Goal: Task Accomplishment & Management: Use online tool/utility

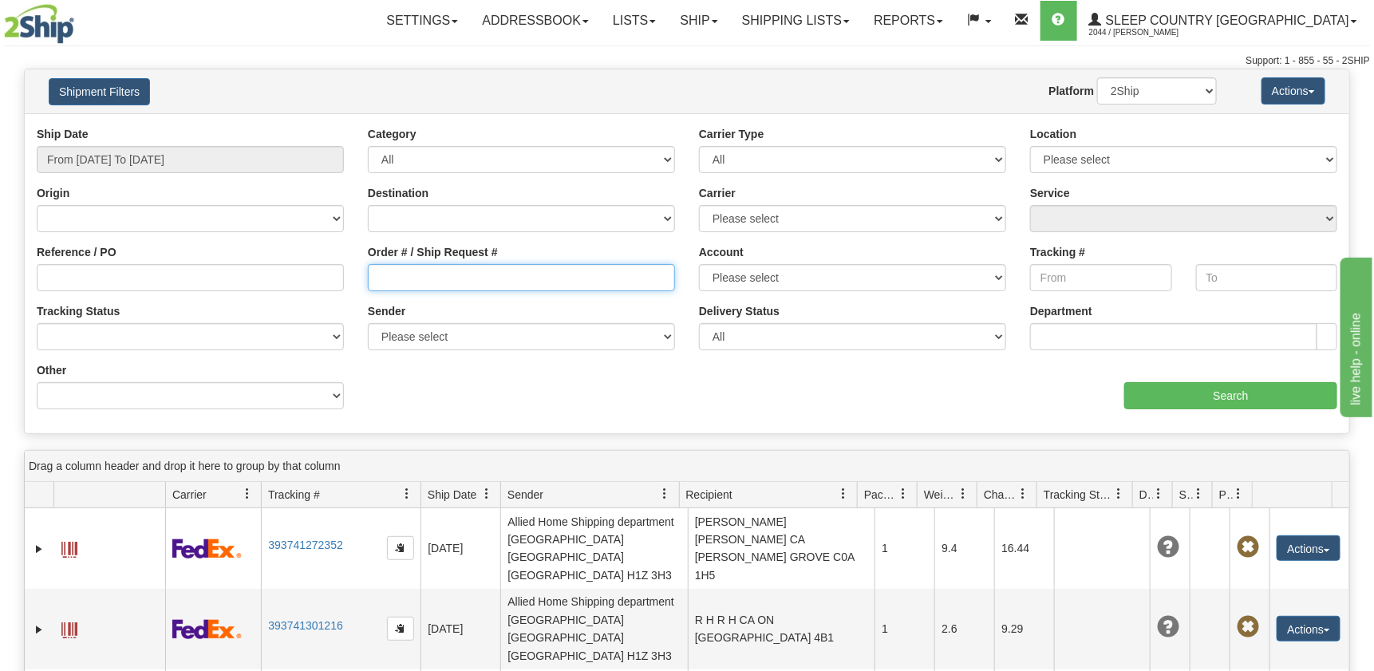
paste input "1049591"
type input "1049591"
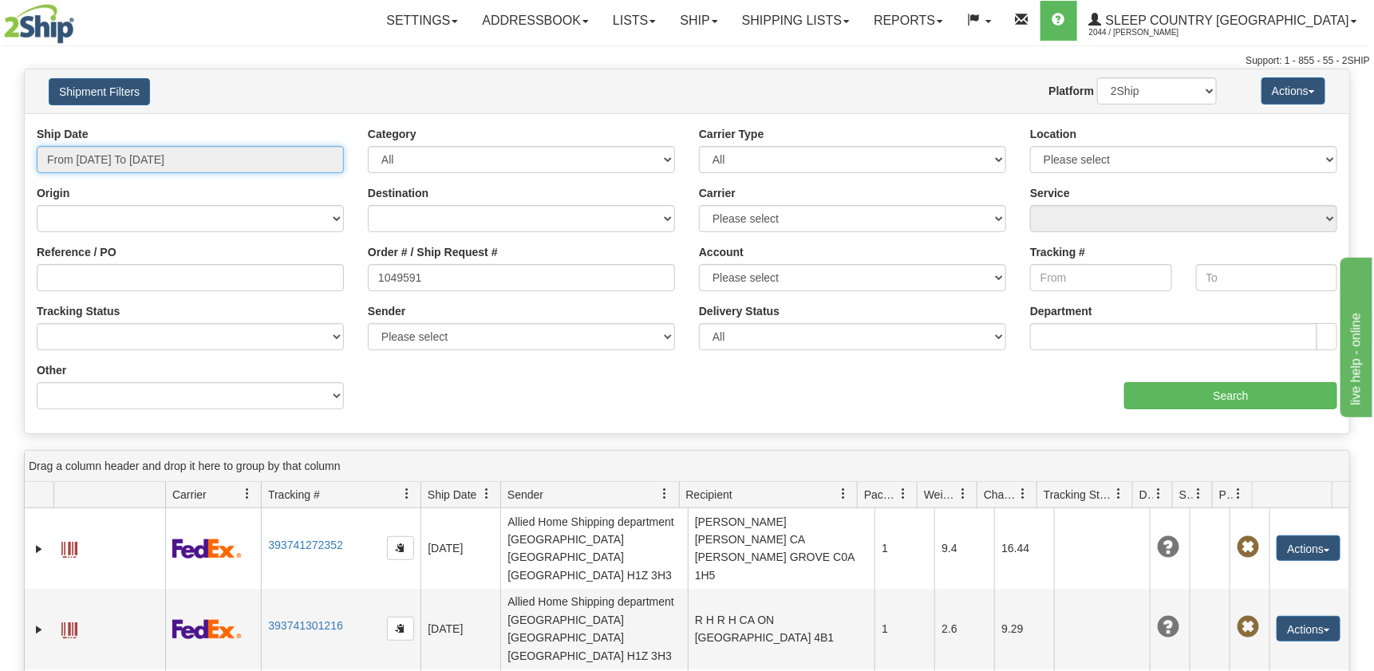
click at [179, 158] on input "From [DATE] To [DATE]" at bounding box center [190, 159] width 307 height 27
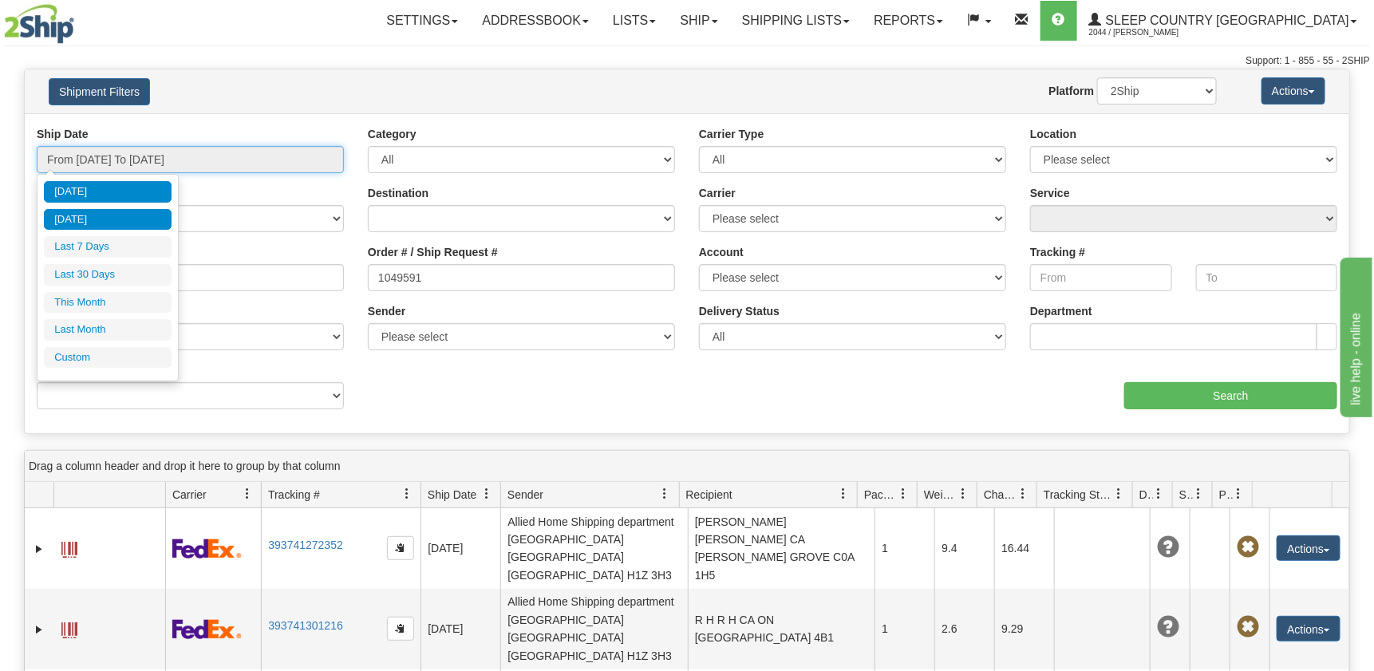
type input "[DATE]"
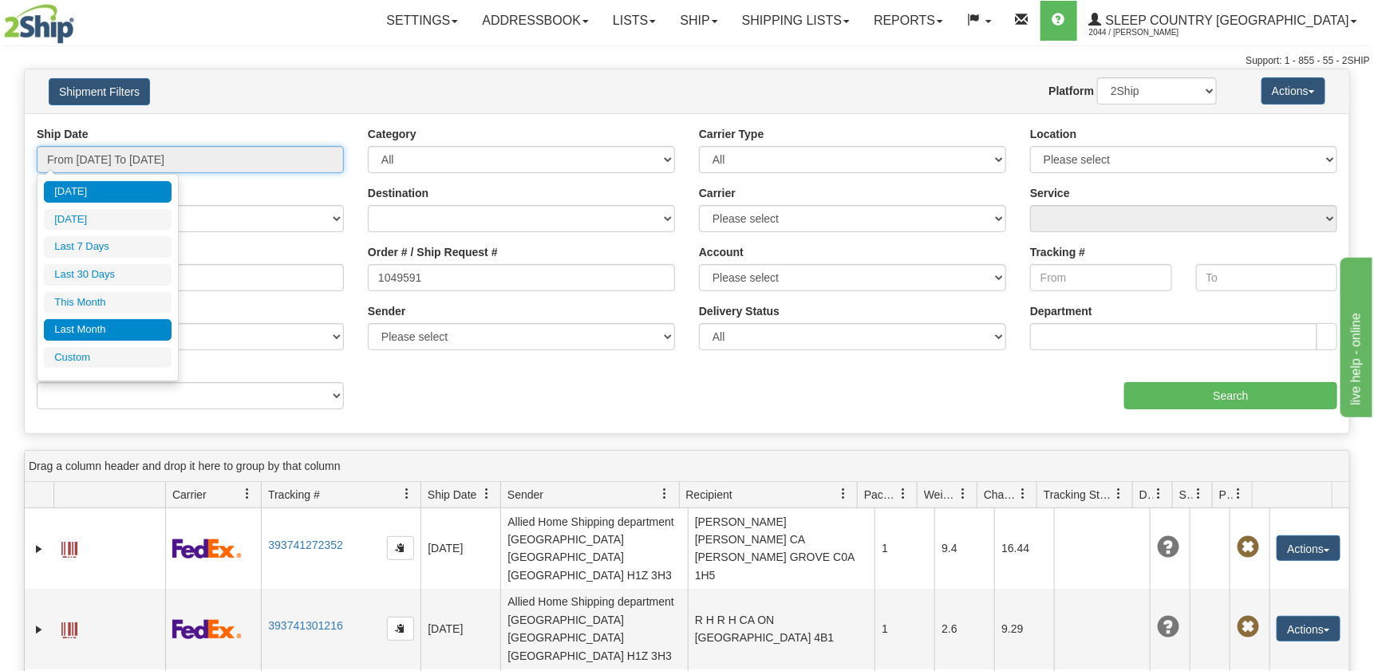
type input "08/31/2025"
type input "[DATE]"
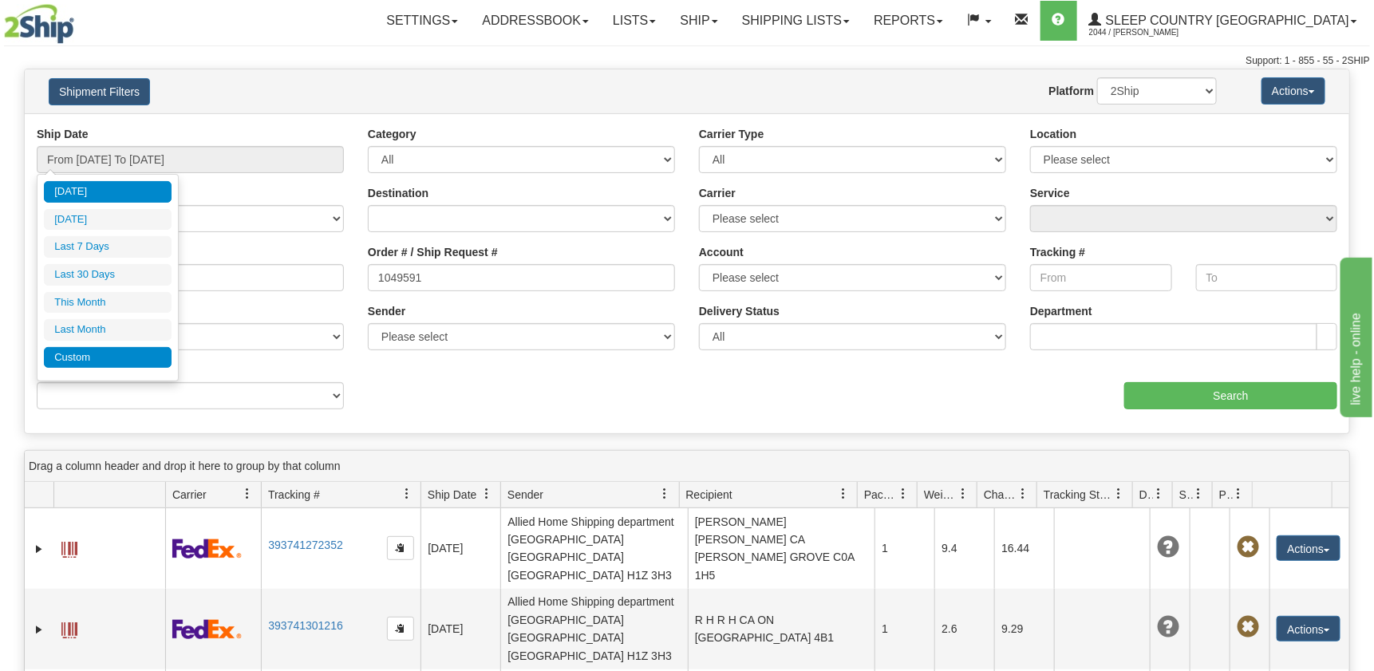
click at [86, 357] on li "Custom" at bounding box center [108, 358] width 128 height 22
type input "08/01/2025"
type input "08/31/2025"
type input "09/01/2025"
type input "[DATE]"
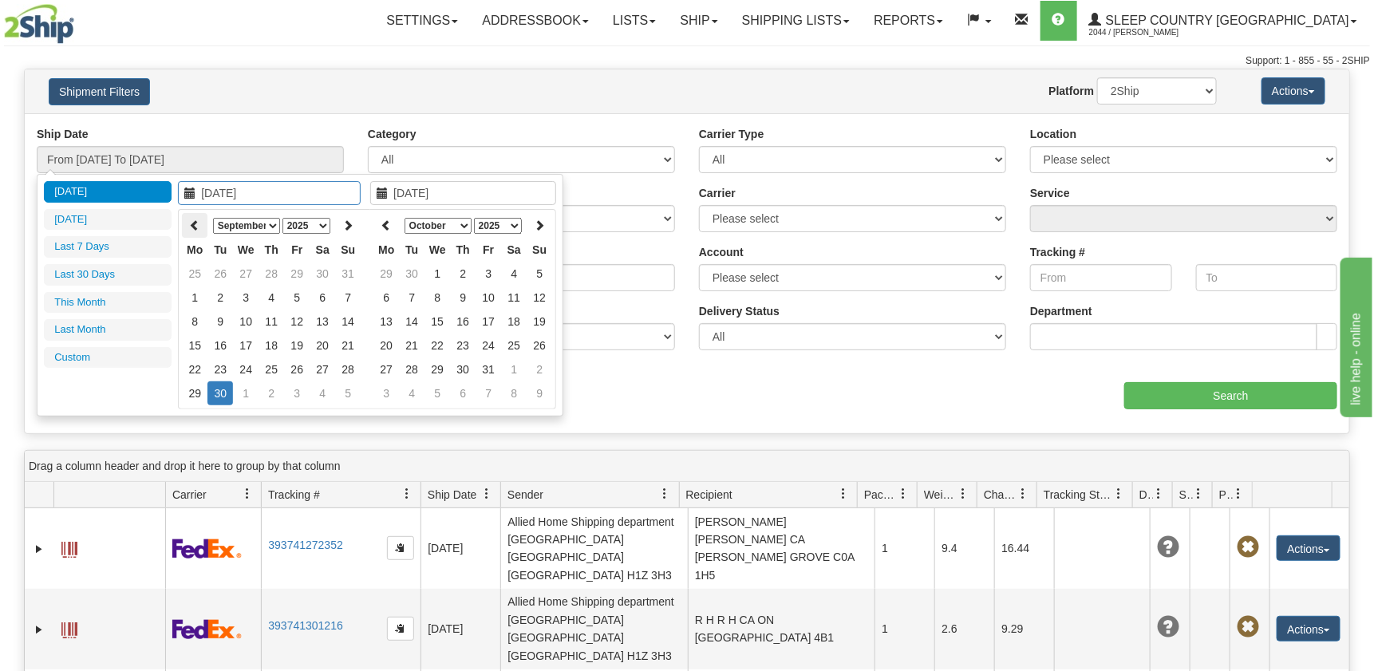
click at [192, 222] on icon at bounding box center [194, 224] width 11 height 11
type input "07/01/2025"
click at [218, 270] on td "1" at bounding box center [220, 274] width 26 height 24
click at [389, 217] on th at bounding box center [386, 225] width 26 height 25
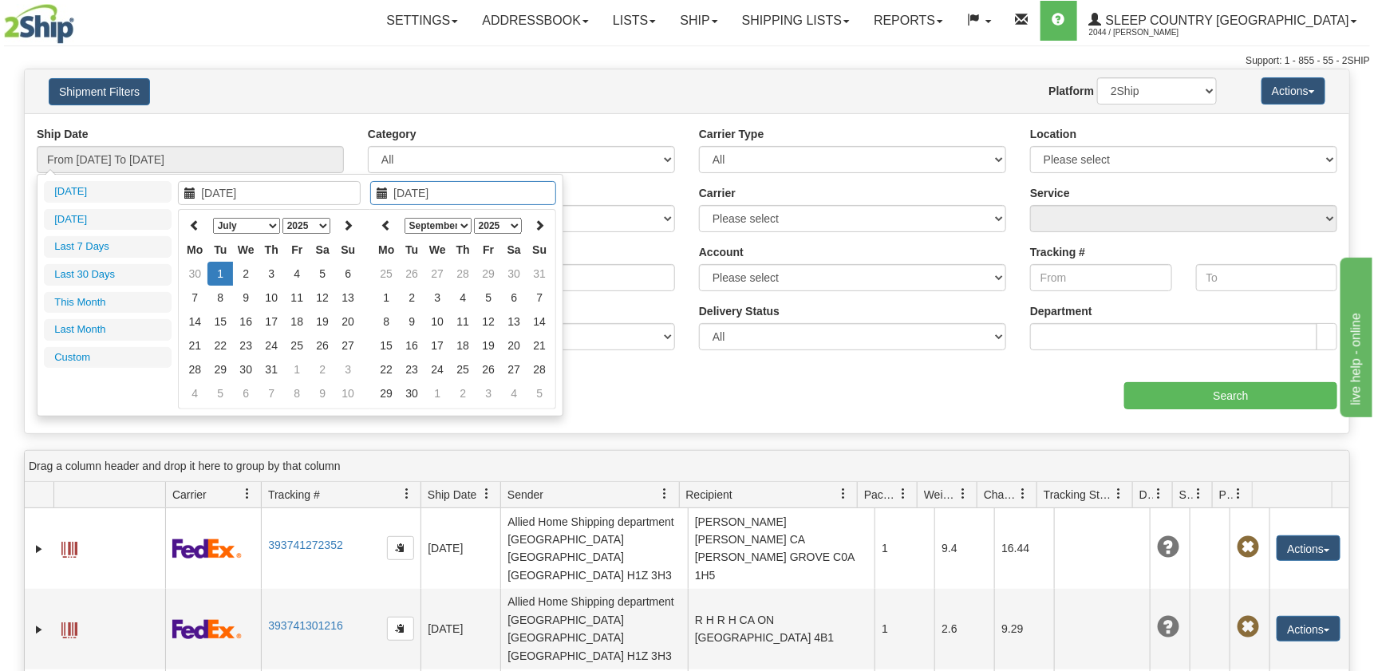
click at [389, 217] on th at bounding box center [386, 225] width 26 height 25
click at [531, 221] on th at bounding box center [540, 225] width 26 height 25
type input "08/31/2025"
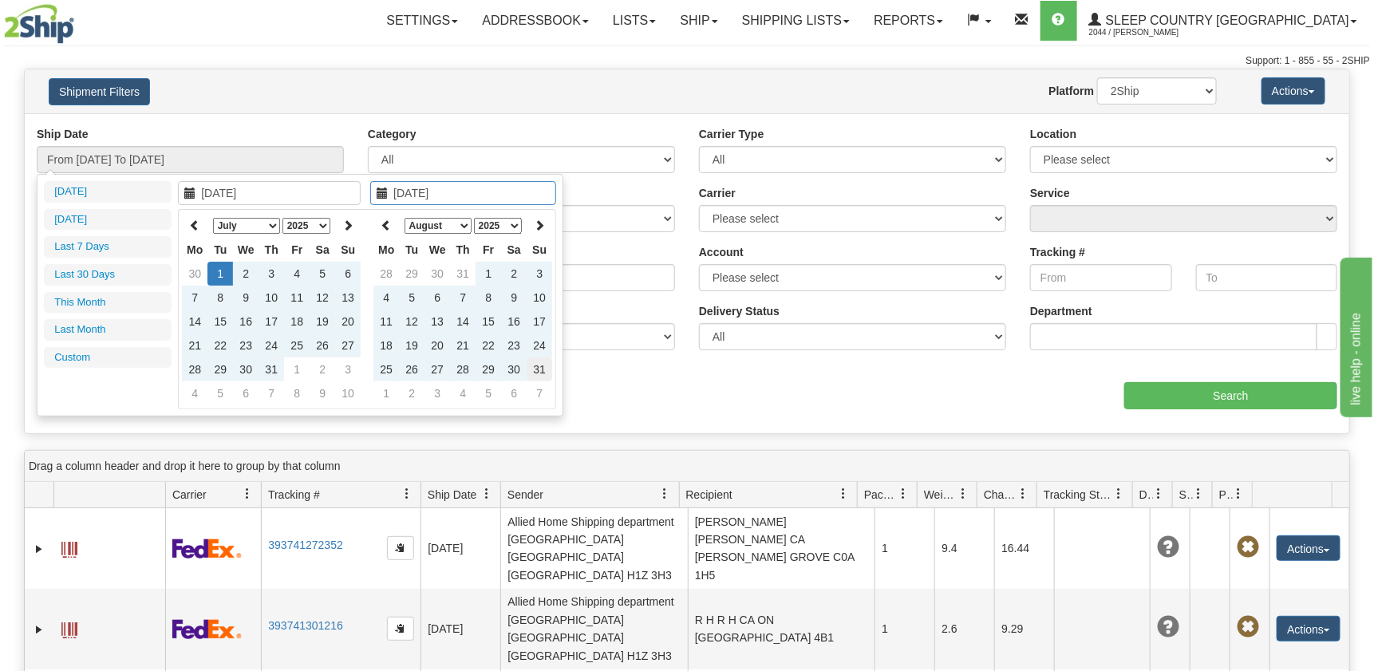
click at [543, 364] on td "31" at bounding box center [540, 369] width 26 height 24
type input "From 07/01/2025 To 08/31/2025"
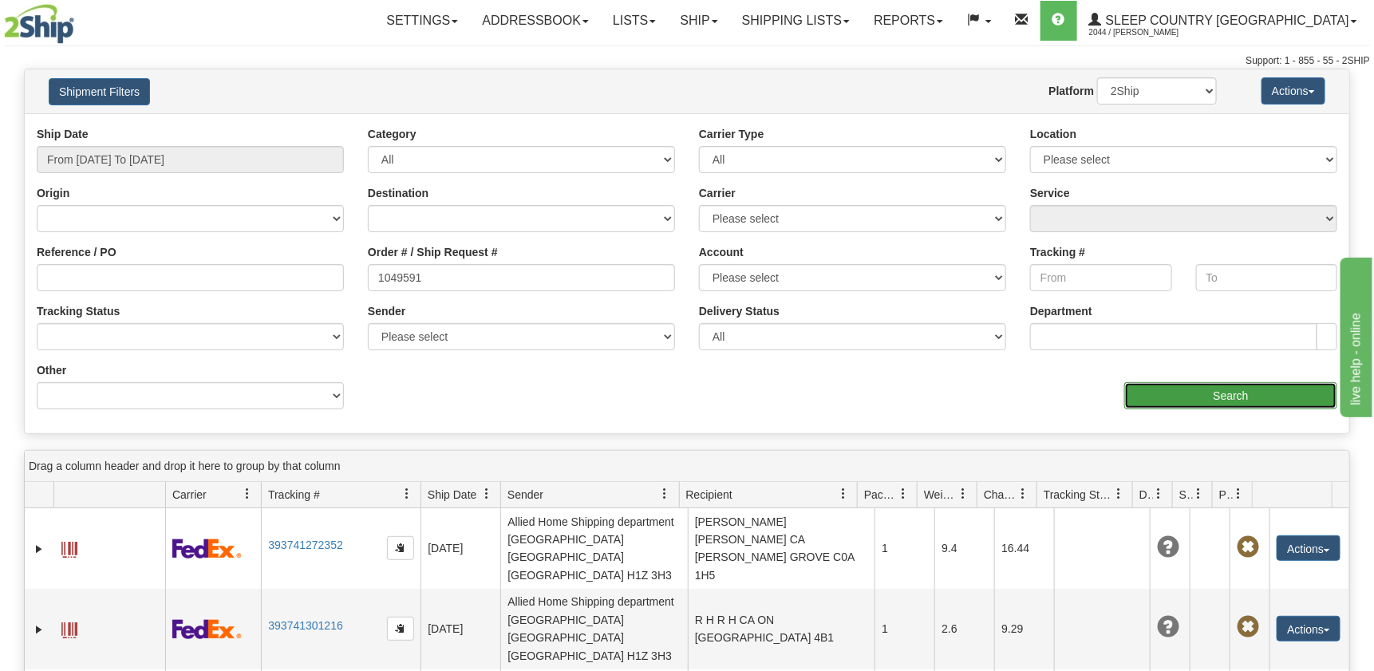
click at [1243, 400] on input "Search" at bounding box center [1230, 395] width 213 height 27
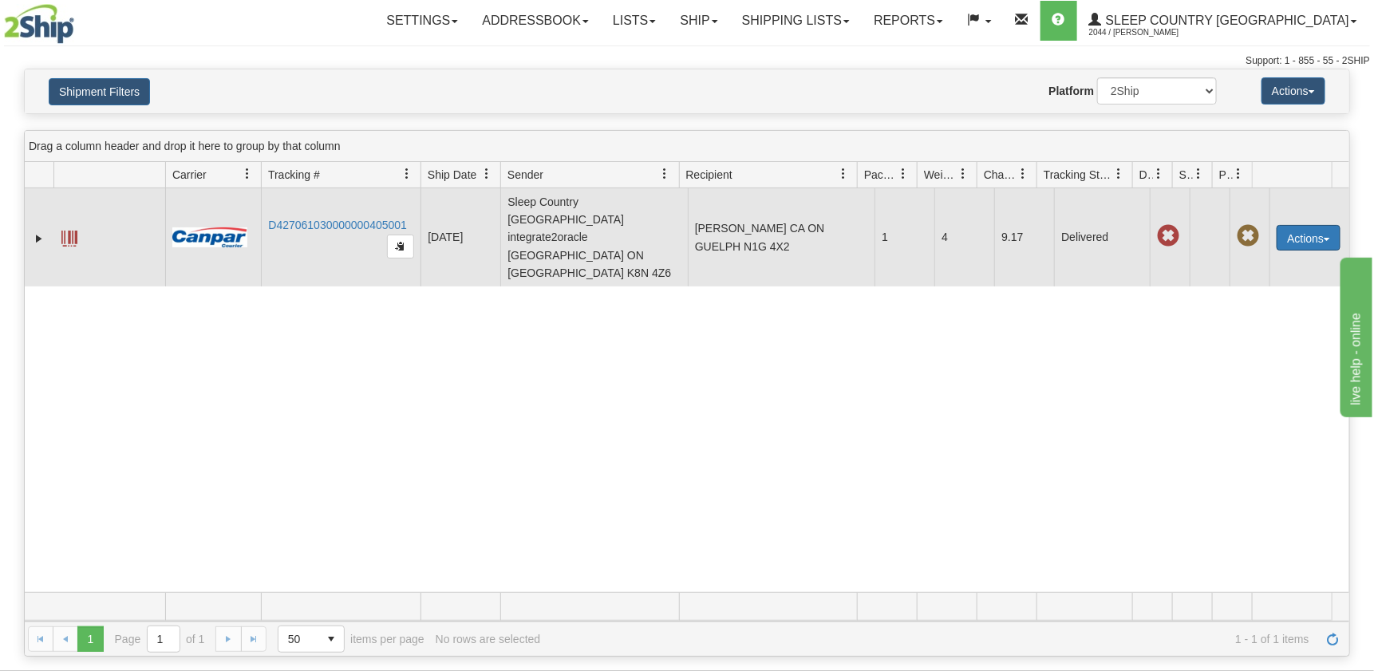
click at [1296, 225] on button "Actions" at bounding box center [1308, 238] width 64 height 26
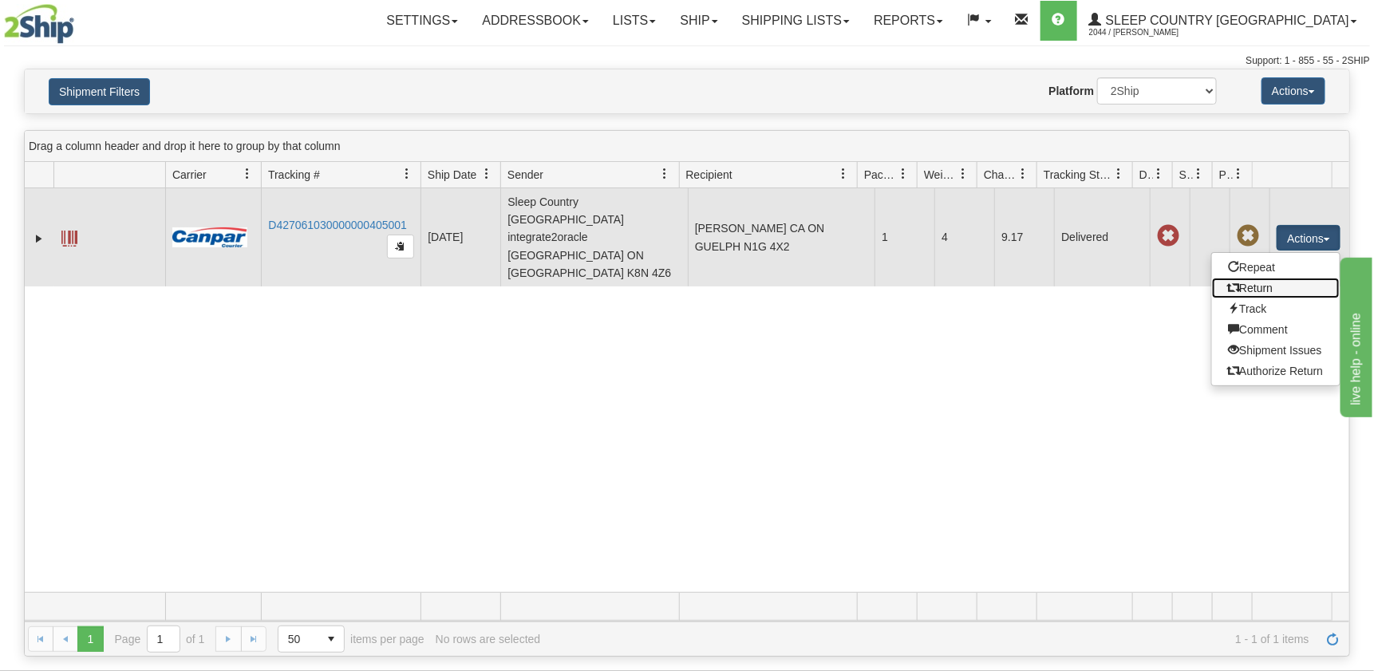
click at [1249, 278] on link "Return" at bounding box center [1276, 288] width 128 height 21
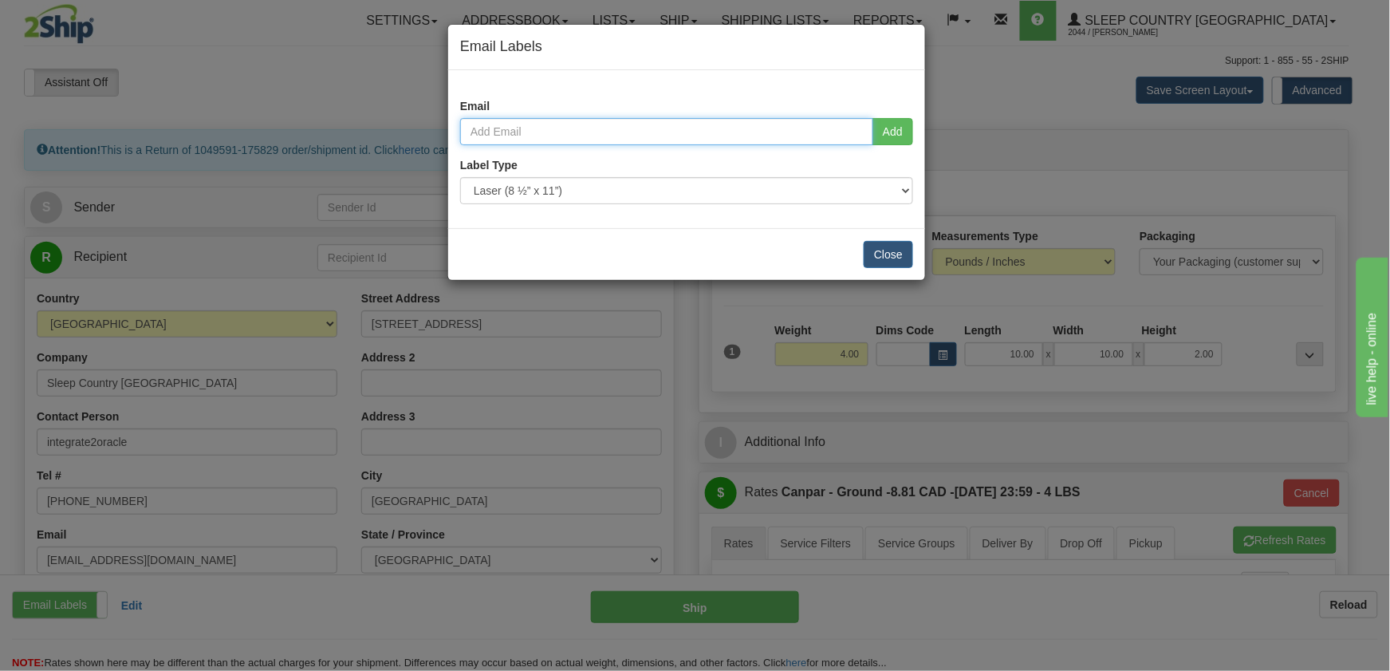
click at [515, 137] on input "email" at bounding box center [666, 131] width 413 height 27
paste input "cfouterbridge@gmail.com"
type input "cfouterbridge@gmail.com"
click at [886, 129] on button "Add" at bounding box center [893, 131] width 41 height 27
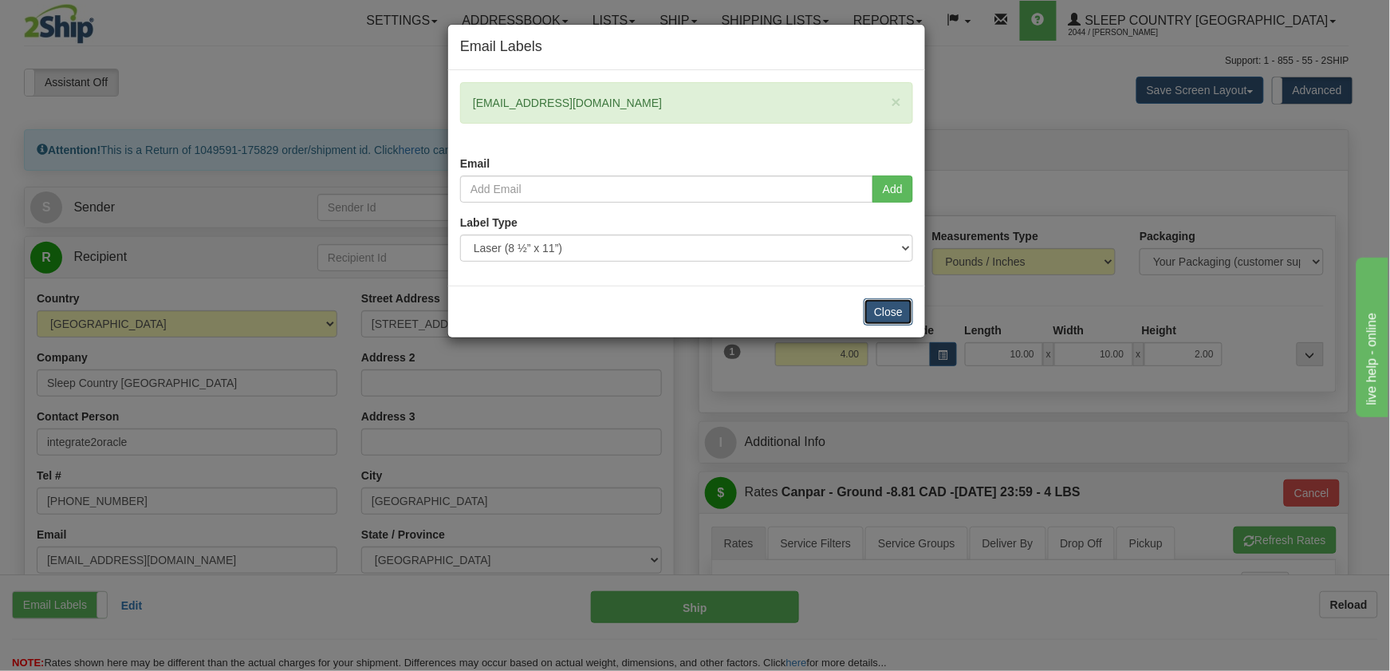
click at [891, 313] on button "Close" at bounding box center [888, 311] width 49 height 27
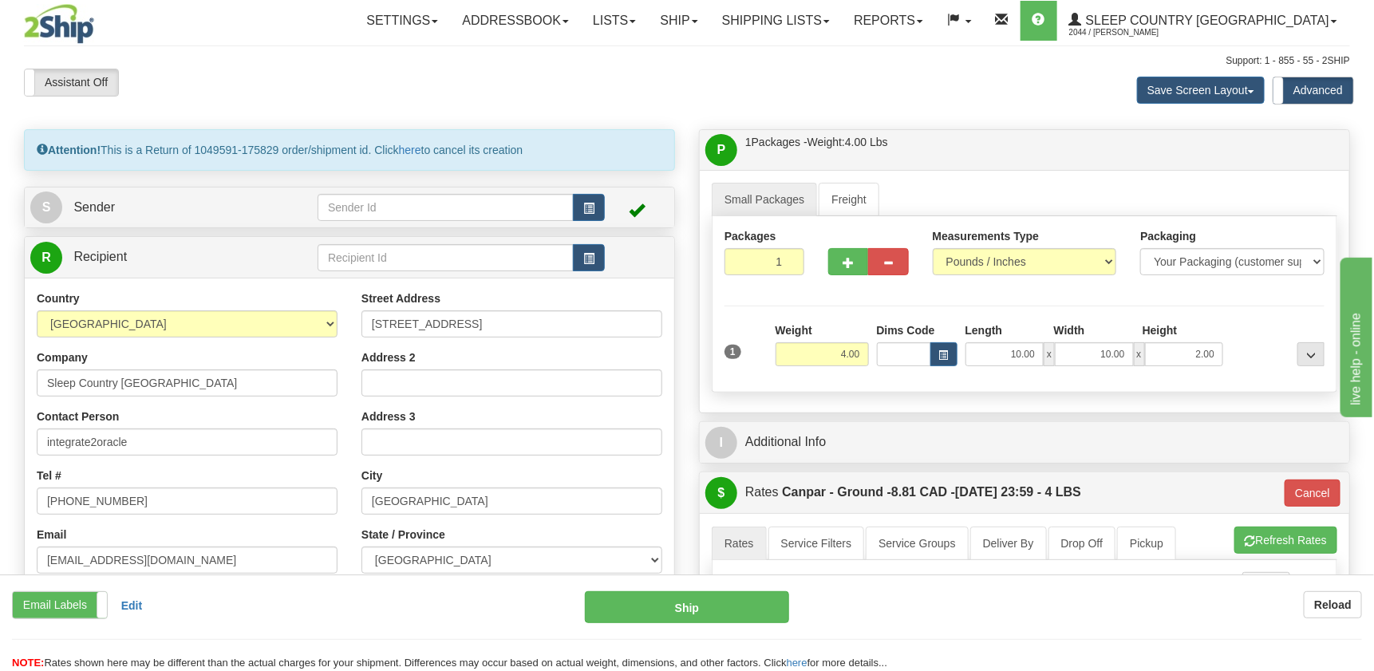
scroll to position [100, 0]
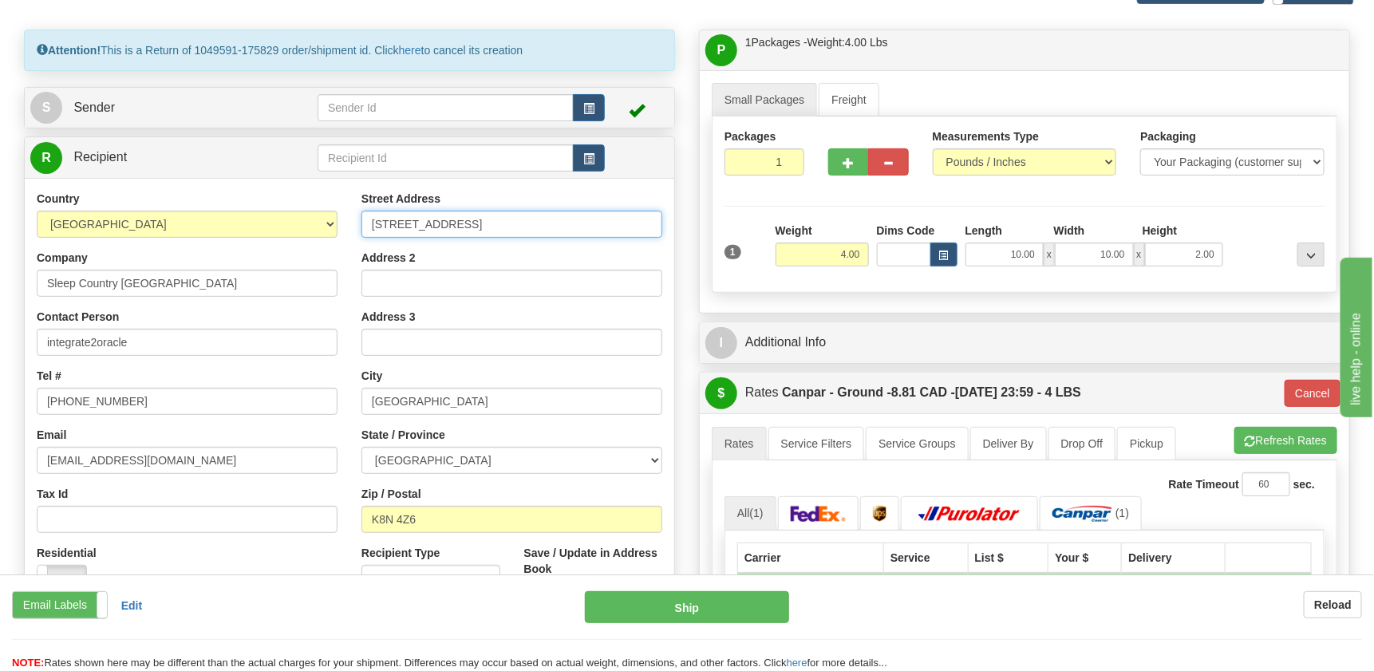
click at [391, 224] on input "500 College St East" at bounding box center [511, 224] width 301 height 27
type input "520 College St East"
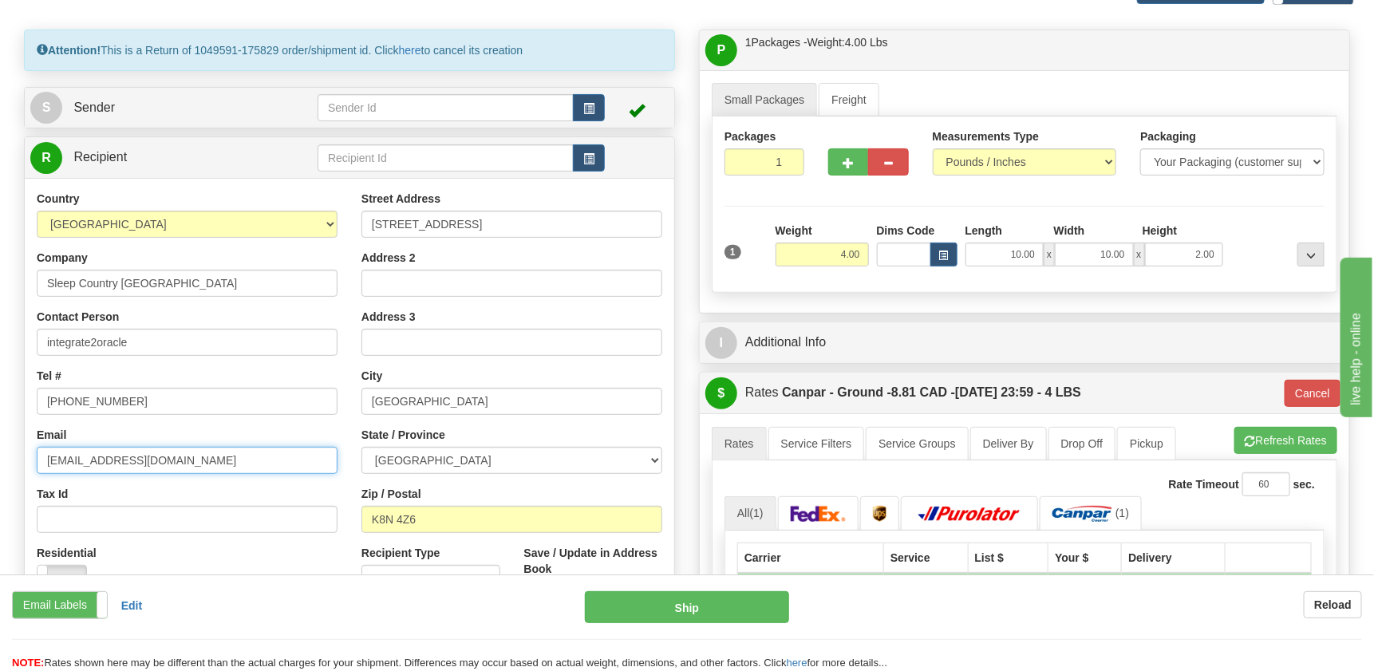
drag, startPoint x: 298, startPoint y: 460, endPoint x: 1, endPoint y: 471, distance: 297.0
click at [1, 471] on div "Toggle navigation Settings Shipping Preferences Fields Preferences New" at bounding box center [687, 541] width 1374 height 1282
paste input "cfouterbridge@gmail.com"
type input "cfouterbridge@gmail.com"
drag, startPoint x: 195, startPoint y: 341, endPoint x: 337, endPoint y: 425, distance: 165.3
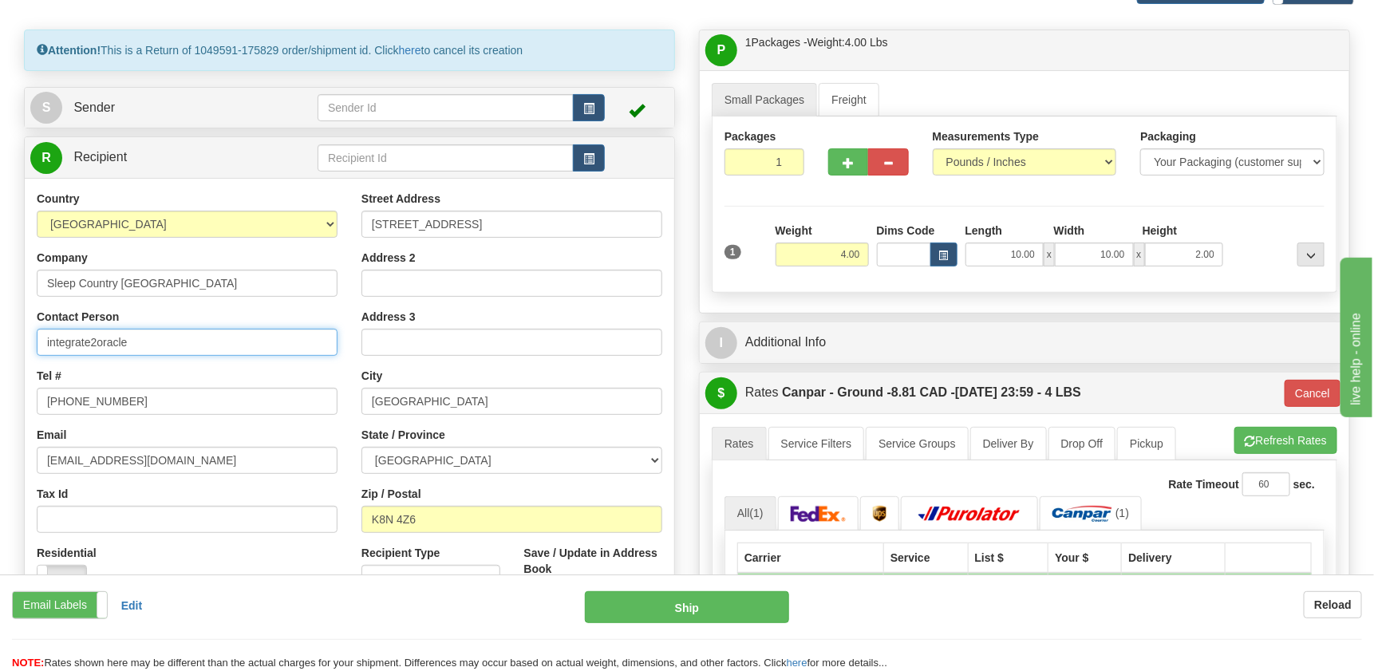
click at [13, 351] on div "Attention! This is a Return of 1049591-175829 order/shipment id. Click here to …" at bounding box center [349, 386] width 675 height 712
type input "SHIPPING DEPT"
click at [186, 400] on input "613-968-2776" at bounding box center [187, 401] width 301 height 27
drag, startPoint x: 192, startPoint y: 401, endPoint x: -122, endPoint y: 404, distance: 314.3
click at [0, 404] on html "Training Course Close Toggle navigation Settings Shipping Preferences New Sende…" at bounding box center [687, 235] width 1374 height 671
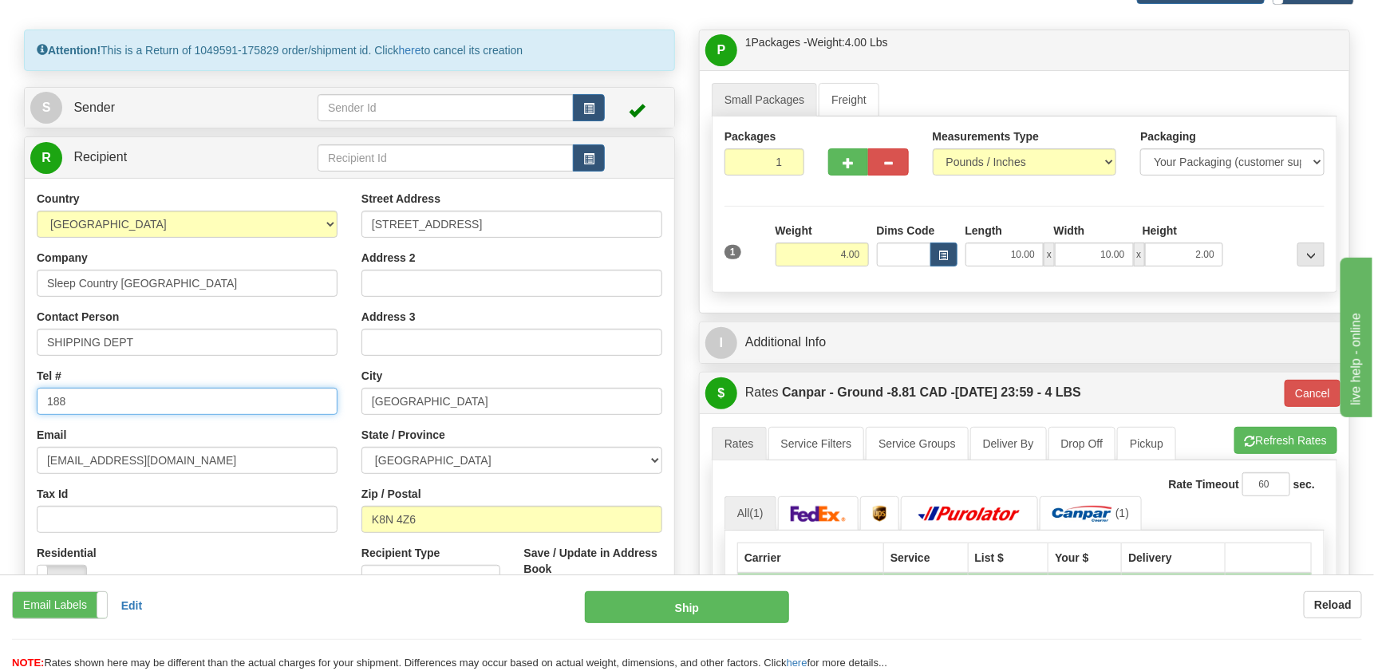
type input "18887533788"
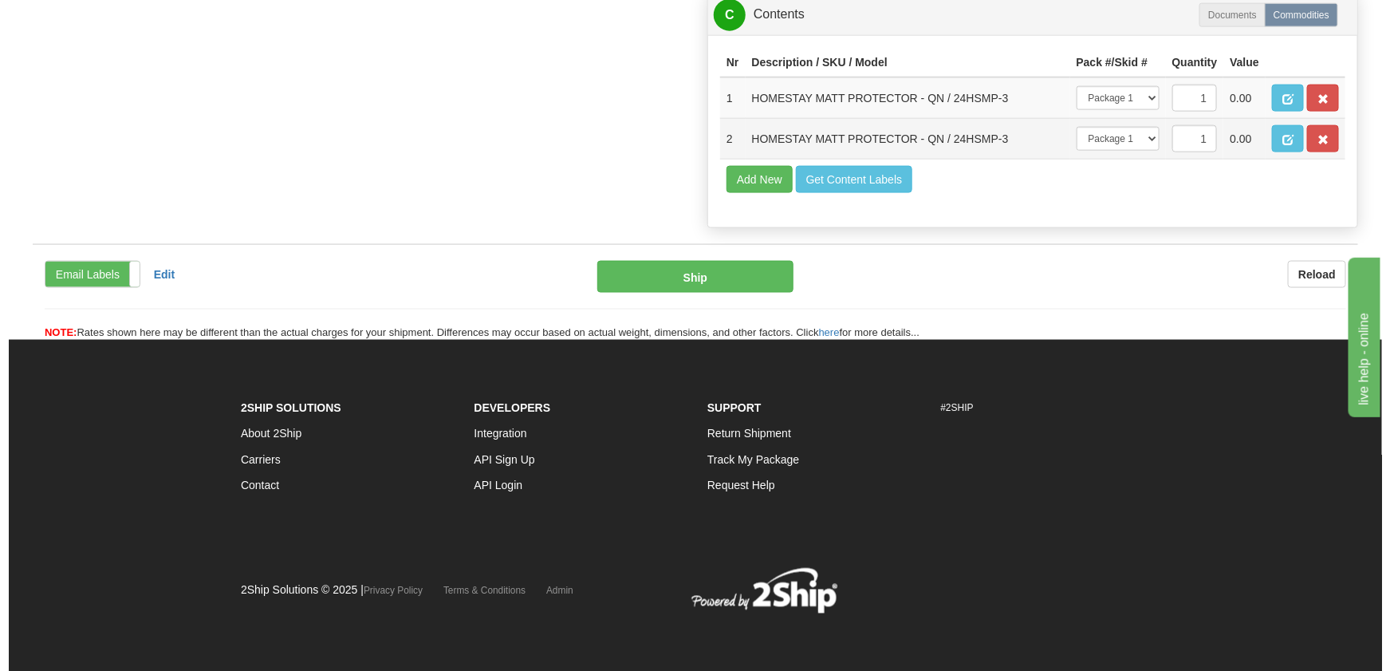
scroll to position [1028, 0]
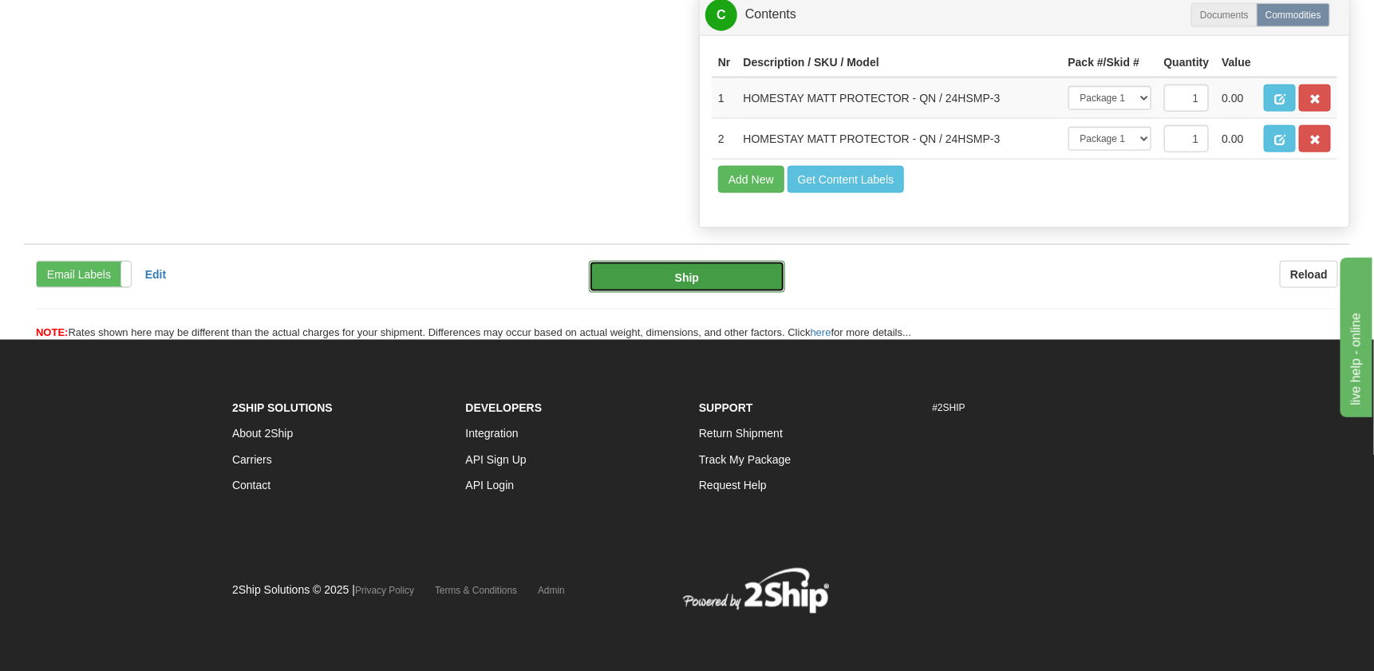
click at [674, 272] on button "Ship" at bounding box center [687, 277] width 197 height 32
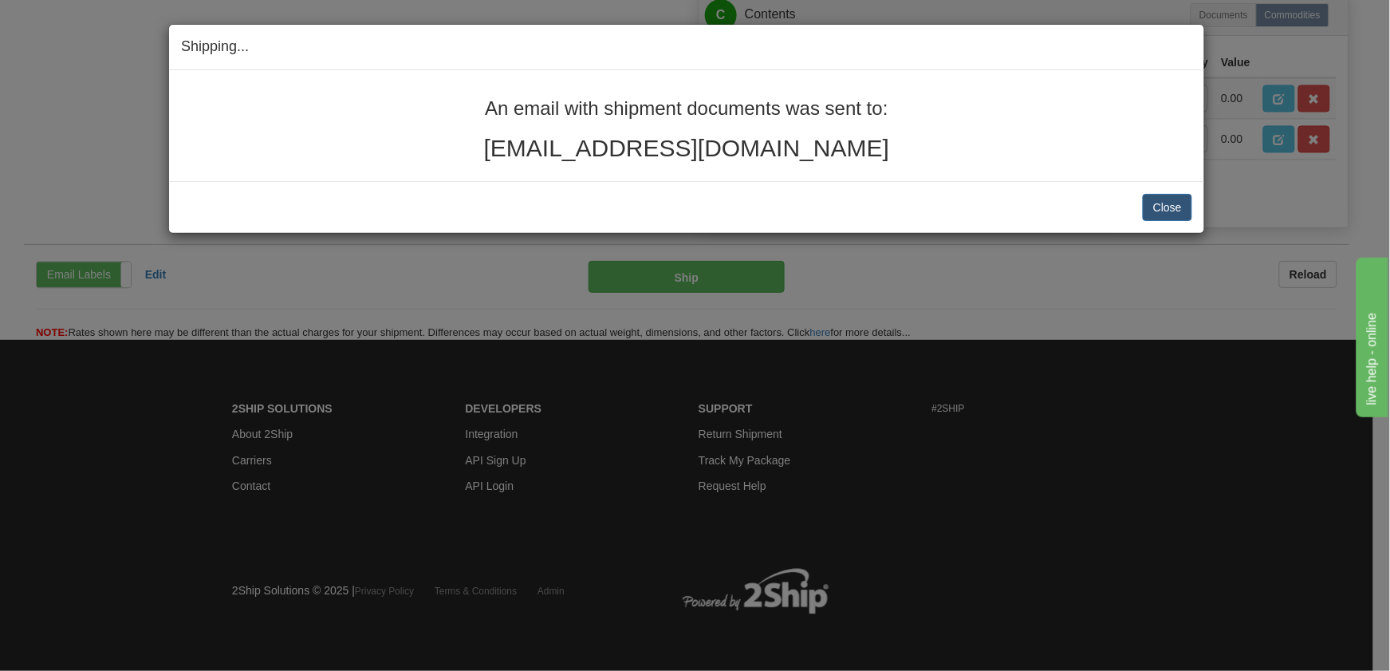
click at [860, 162] on div "An email with shipment documents was sent to: cfouterbridge@gmail.com" at bounding box center [686, 125] width 1035 height 111
click at [1171, 205] on button "Close" at bounding box center [1167, 207] width 49 height 27
